Goal: Task Accomplishment & Management: Use online tool/utility

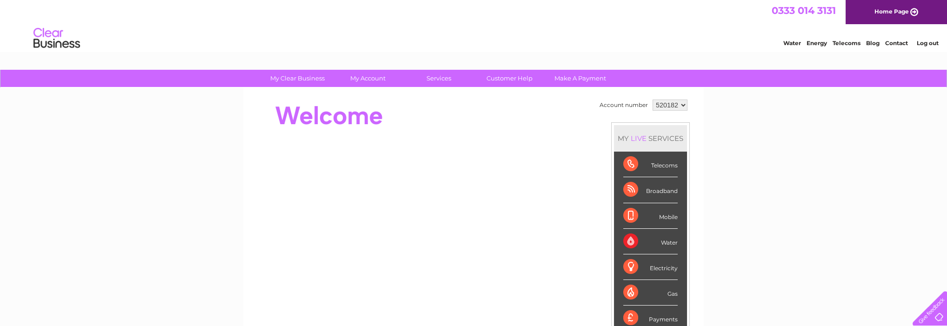
click at [682, 104] on select "520182 982690" at bounding box center [670, 105] width 35 height 11
select select "982690"
click at [653, 100] on select "520182 982690" at bounding box center [670, 105] width 35 height 11
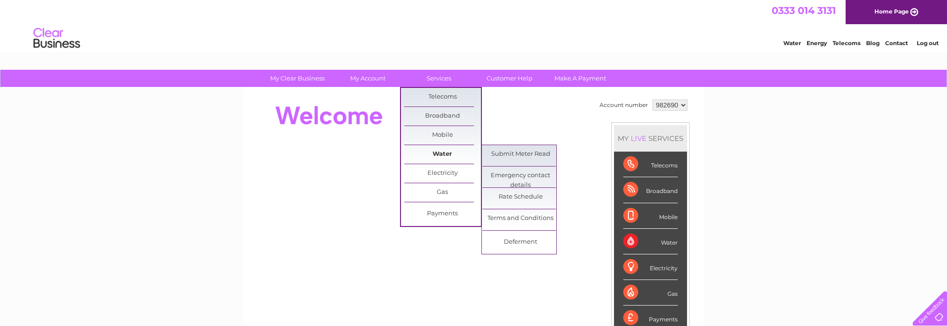
click at [445, 151] on link "Water" at bounding box center [442, 154] width 77 height 19
click at [529, 156] on link "Submit Meter Read" at bounding box center [520, 154] width 77 height 19
click at [534, 151] on link "Submit Meter Read" at bounding box center [520, 154] width 77 height 19
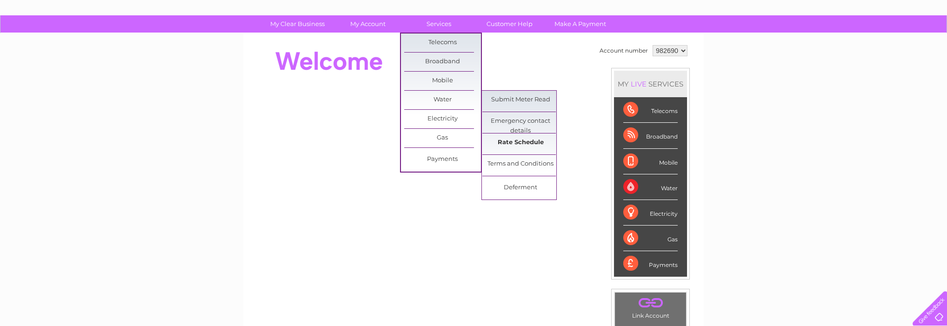
scroll to position [103, 0]
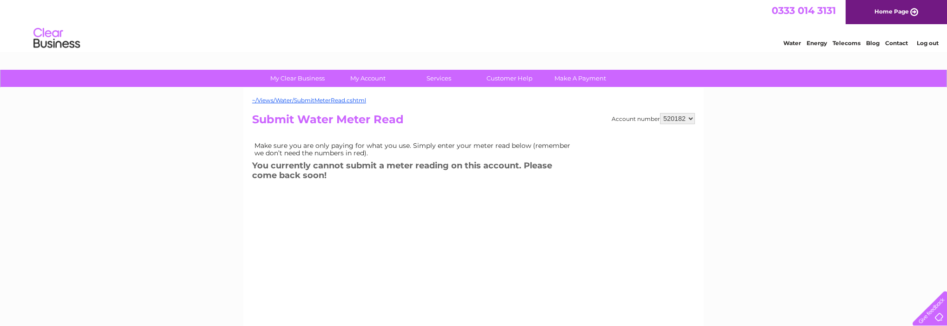
click at [690, 118] on select "520182 982690" at bounding box center [677, 118] width 35 height 11
select select "982690"
click at [660, 113] on select "520182 982690" at bounding box center [677, 118] width 35 height 11
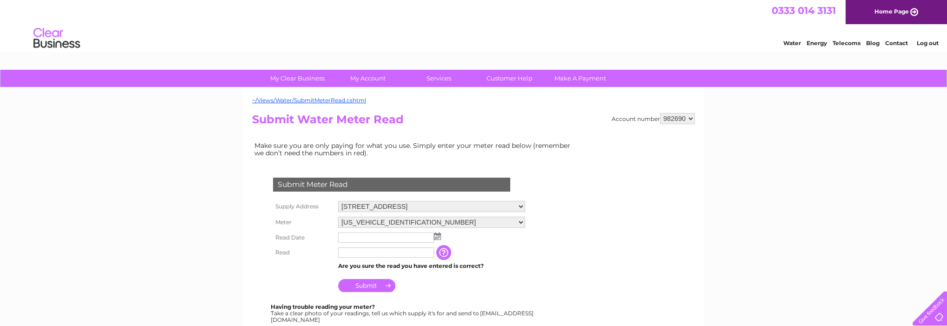
click at [358, 239] on input "text" at bounding box center [386, 238] width 96 height 10
click at [437, 237] on img at bounding box center [438, 236] width 7 height 7
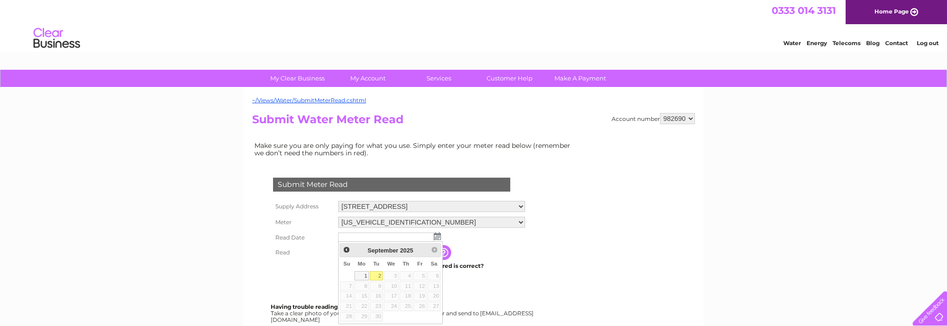
click at [377, 273] on link "2" at bounding box center [376, 275] width 13 height 9
type input "[DATE]"
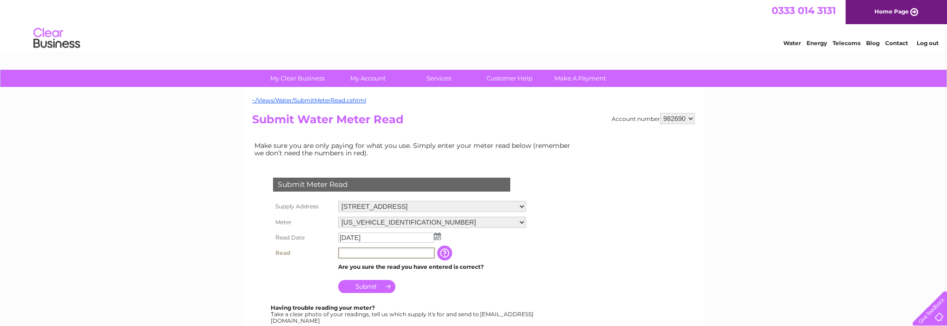
click at [362, 252] on input "text" at bounding box center [386, 252] width 97 height 11
type input "15"
click at [366, 286] on input "Submit" at bounding box center [366, 286] width 57 height 13
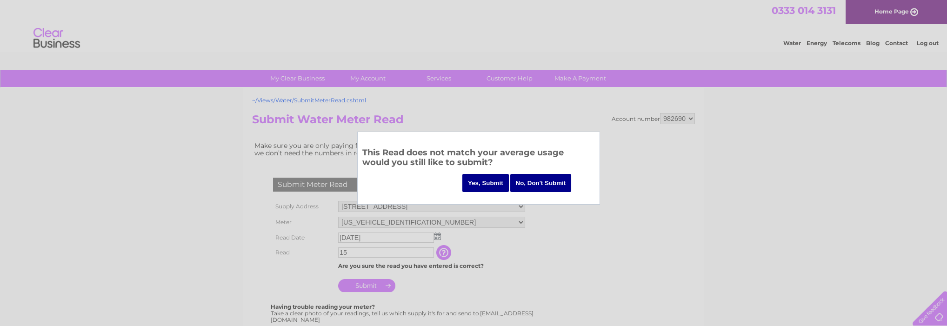
click at [492, 181] on input "Yes, Submit" at bounding box center [485, 183] width 47 height 18
